Goal: Task Accomplishment & Management: Use online tool/utility

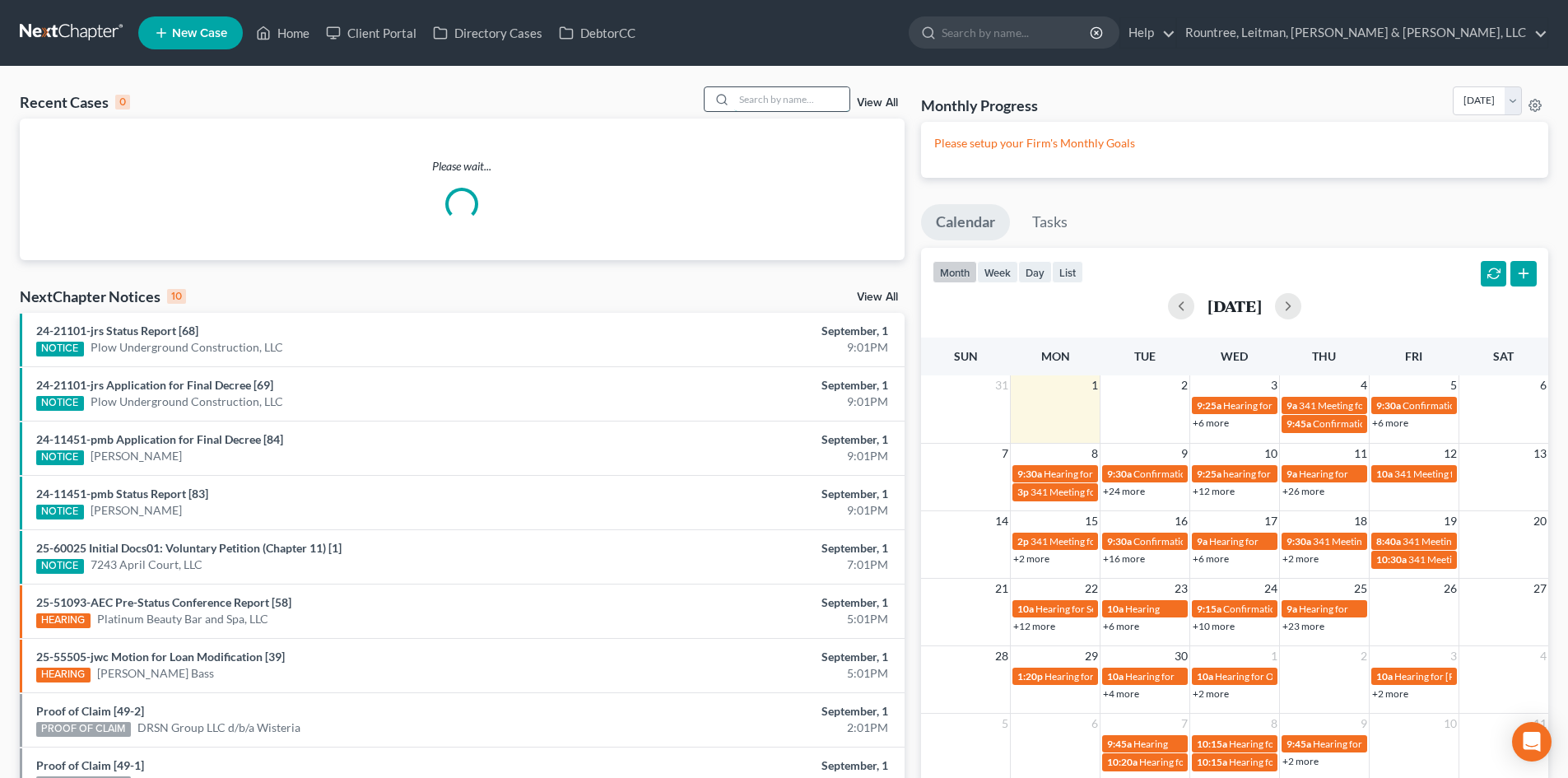
click at [770, 105] on input "search" at bounding box center [792, 99] width 115 height 23
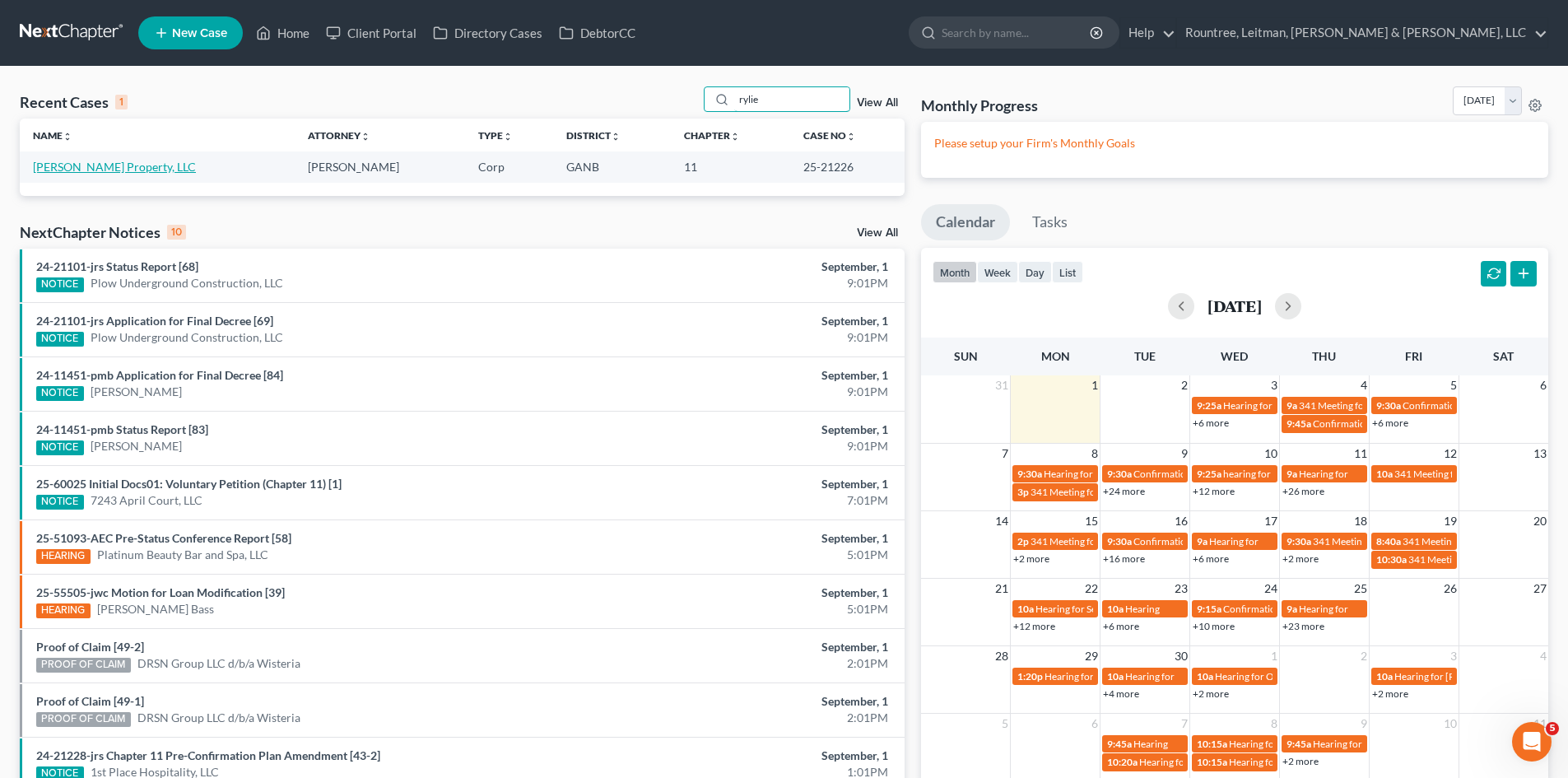
type input "rylie"
click at [126, 163] on link "[PERSON_NAME] Property, LLC" at bounding box center [114, 166] width 163 height 14
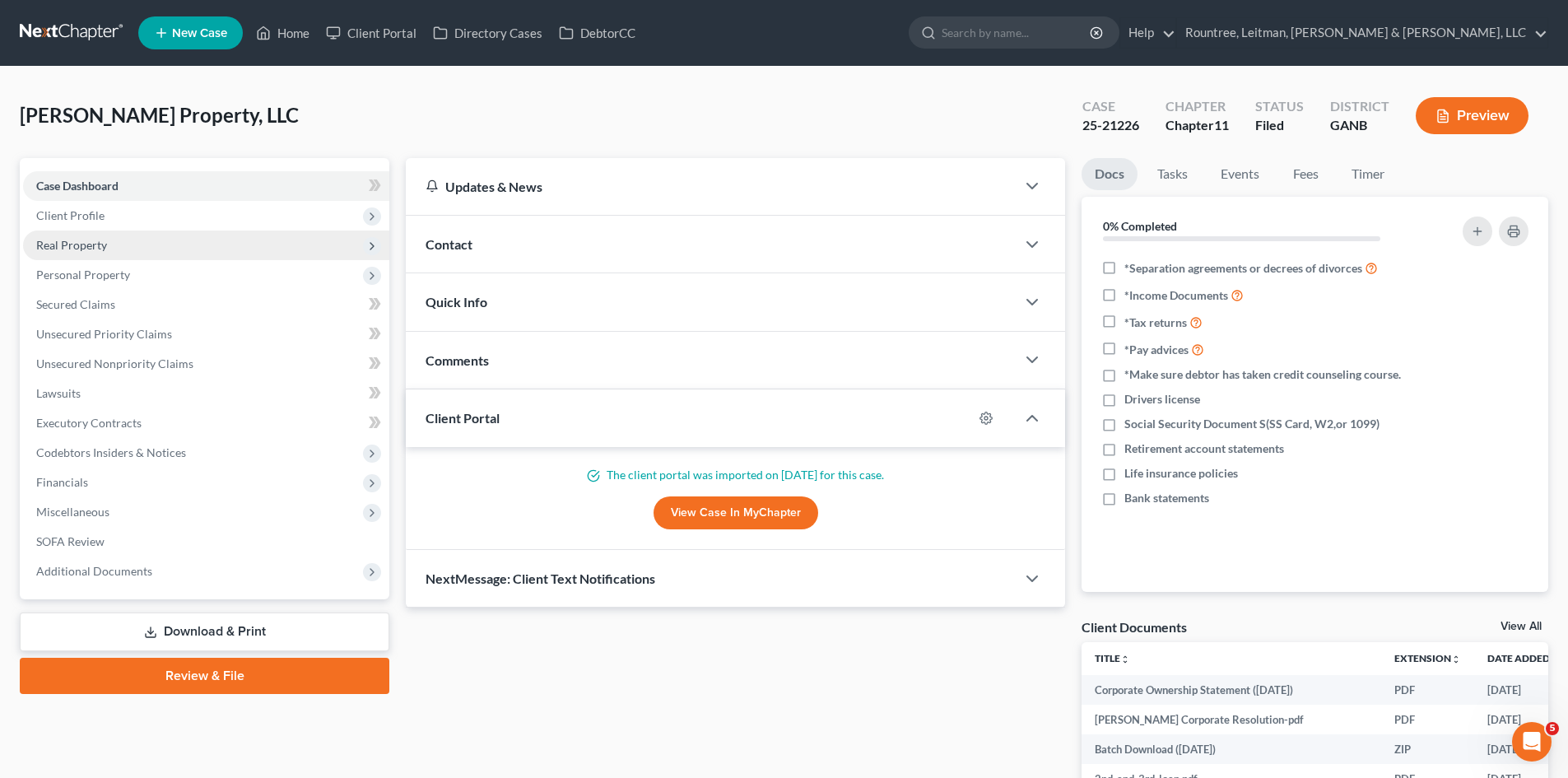
click at [131, 246] on span "Real Property" at bounding box center [206, 245] width 367 height 29
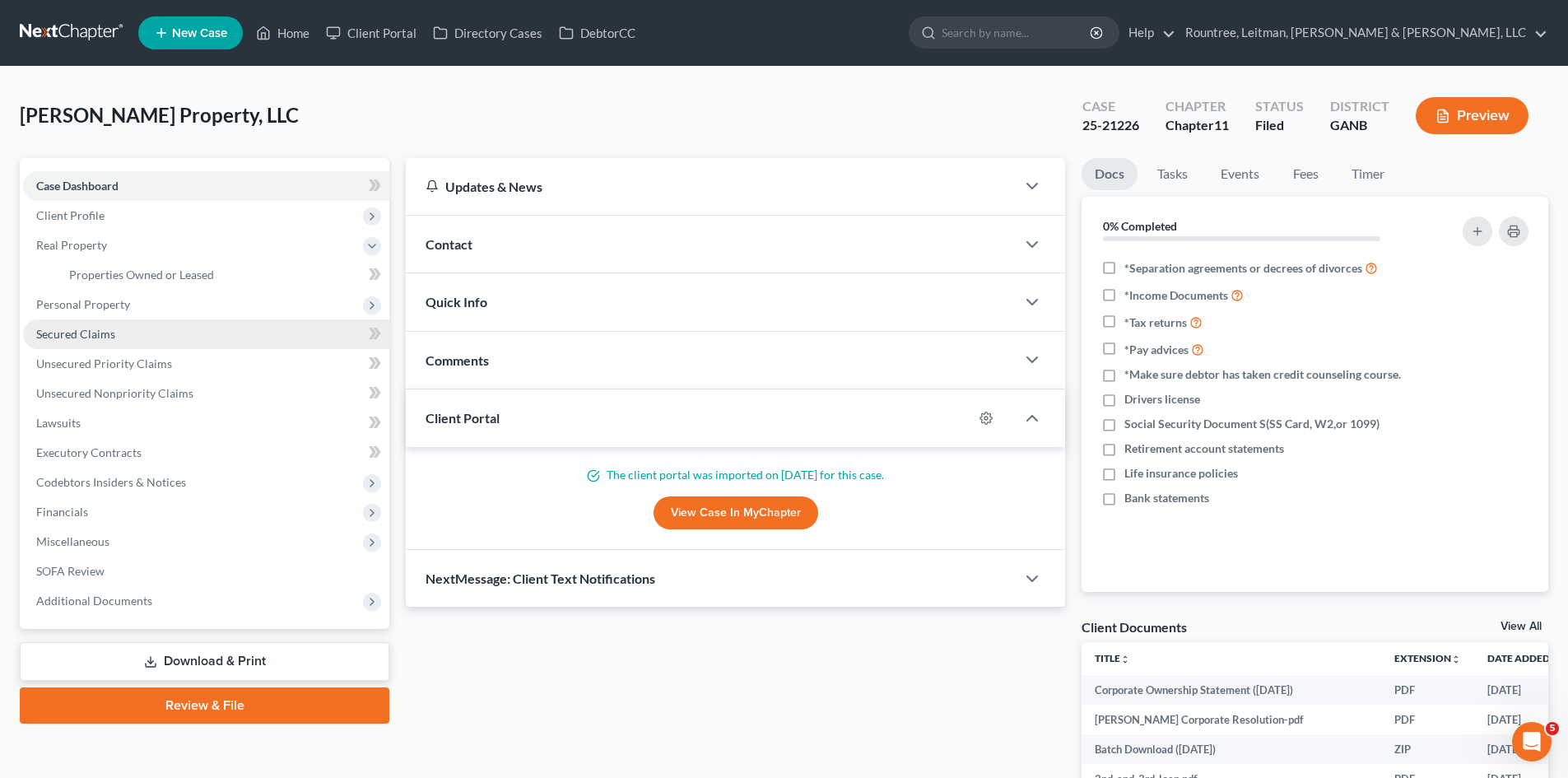
click at [110, 335] on span "Secured Claims" at bounding box center [75, 333] width 79 height 14
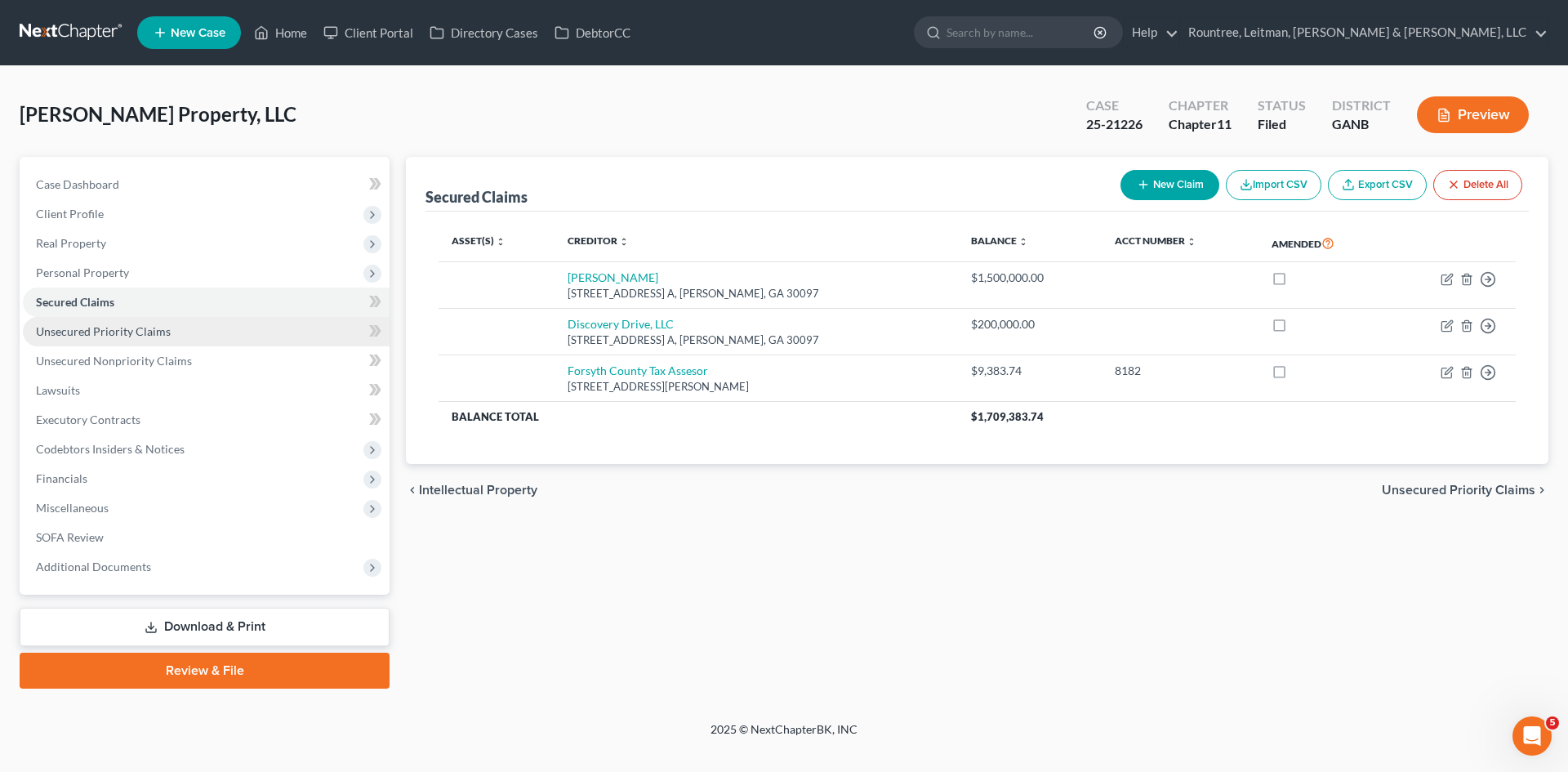
click at [73, 334] on span "Unsecured Priority Claims" at bounding box center [103, 331] width 135 height 14
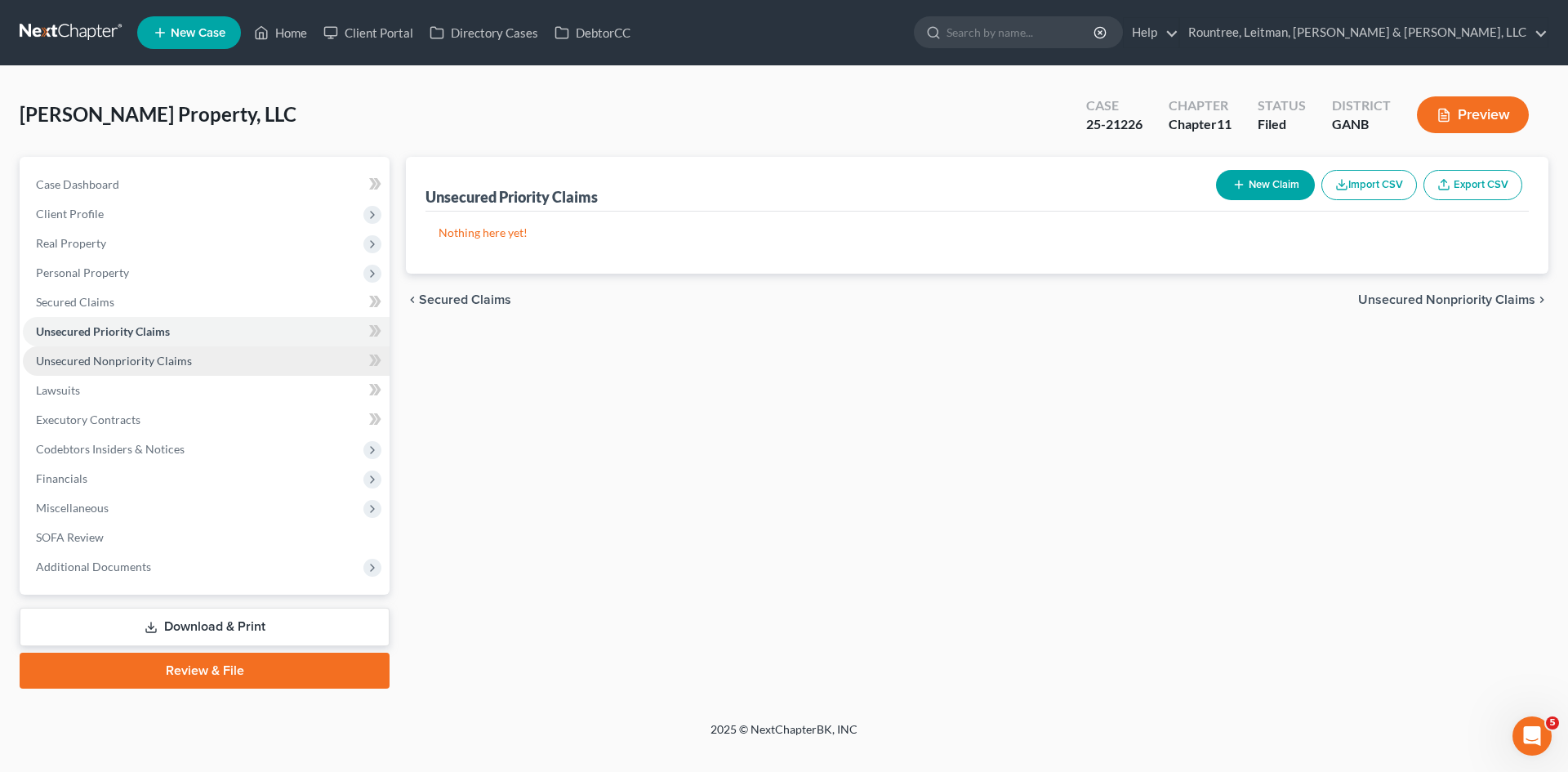
click at [74, 356] on span "Unsecured Nonpriority Claims" at bounding box center [113, 361] width 156 height 14
